Goal: Find specific page/section: Find specific page/section

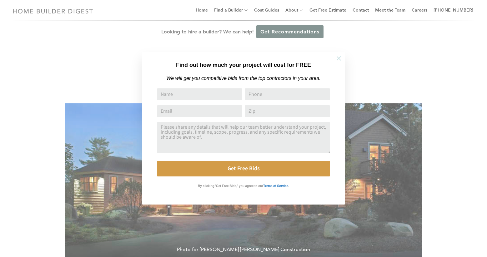
click at [338, 58] on icon at bounding box center [339, 58] width 4 height 4
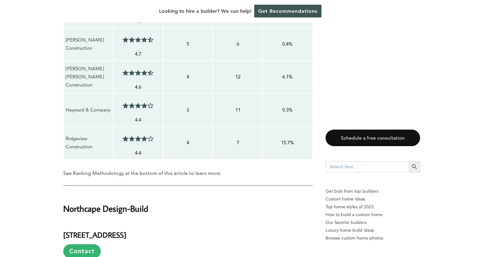
scroll to position [782, 0]
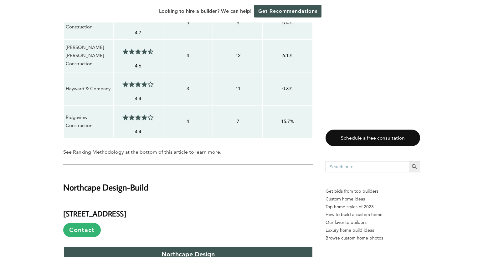
click at [74, 119] on p "Ridgeview Construction" at bounding box center [88, 122] width 45 height 17
click at [138, 116] on span at bounding box center [139, 117] width 3 height 6
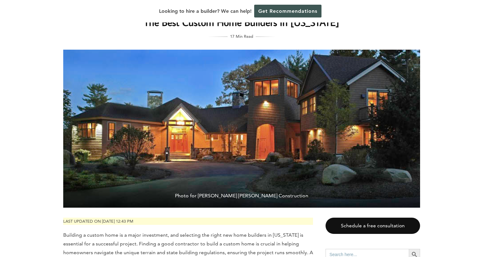
scroll to position [0, 0]
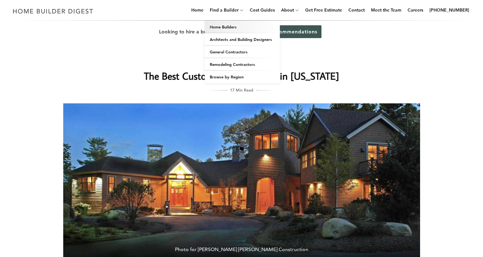
click at [236, 25] on link "Home Builders" at bounding box center [242, 27] width 75 height 13
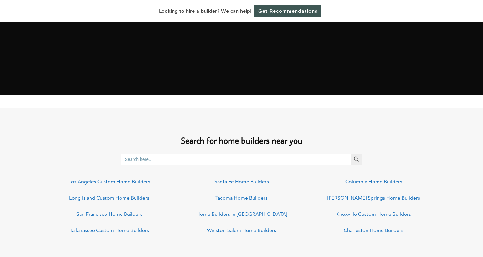
scroll to position [407, 0]
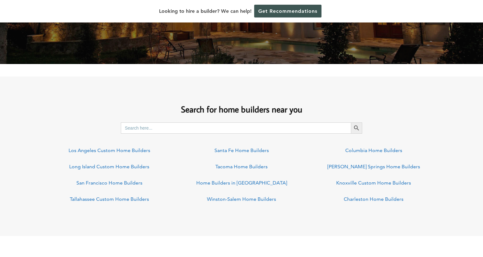
click at [306, 129] on input "Search for:" at bounding box center [236, 128] width 230 height 11
type input "n"
type input "alton, nh"
click at [351, 123] on button "Search Button" at bounding box center [356, 128] width 11 height 11
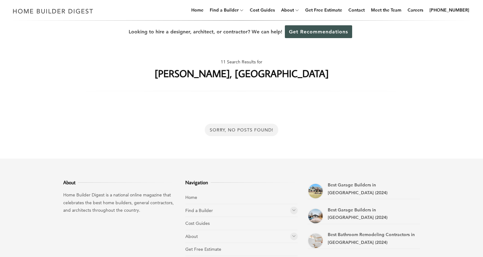
click at [291, 78] on div "11 Search Results for alton, nh" at bounding box center [241, 72] width 357 height 38
click at [261, 75] on div "11 Search Results for alton, nh" at bounding box center [241, 72] width 357 height 38
click at [258, 74] on h1 "alton, nh" at bounding box center [242, 73] width 174 height 15
click at [255, 74] on h1 "alton, nh" at bounding box center [242, 73] width 174 height 15
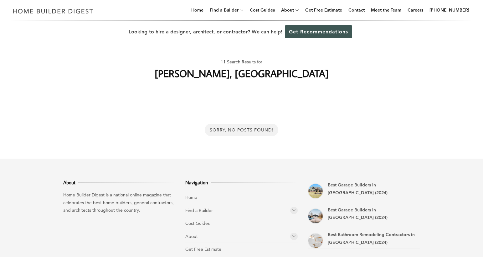
drag, startPoint x: 407, startPoint y: 110, endPoint x: 379, endPoint y: 106, distance: 27.8
click at [400, 111] on div "Sorry, No Posts Found!" at bounding box center [241, 130] width 377 height 58
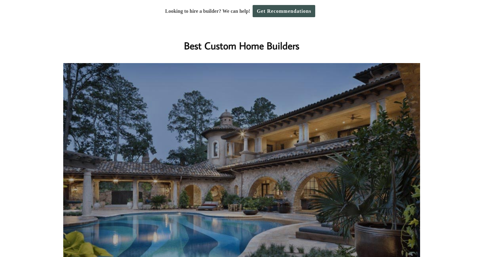
scroll to position [429, 0]
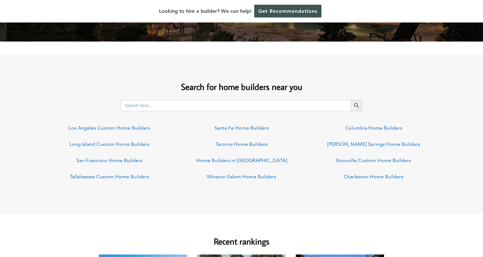
click at [198, 107] on input "Search for:" at bounding box center [236, 105] width 230 height 11
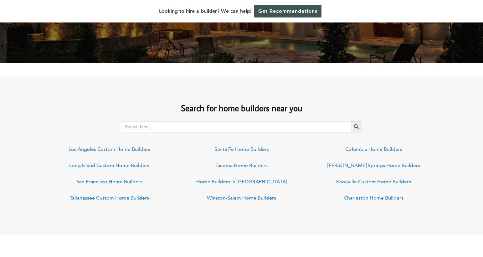
scroll to position [407, 0]
